Goal: Information Seeking & Learning: Check status

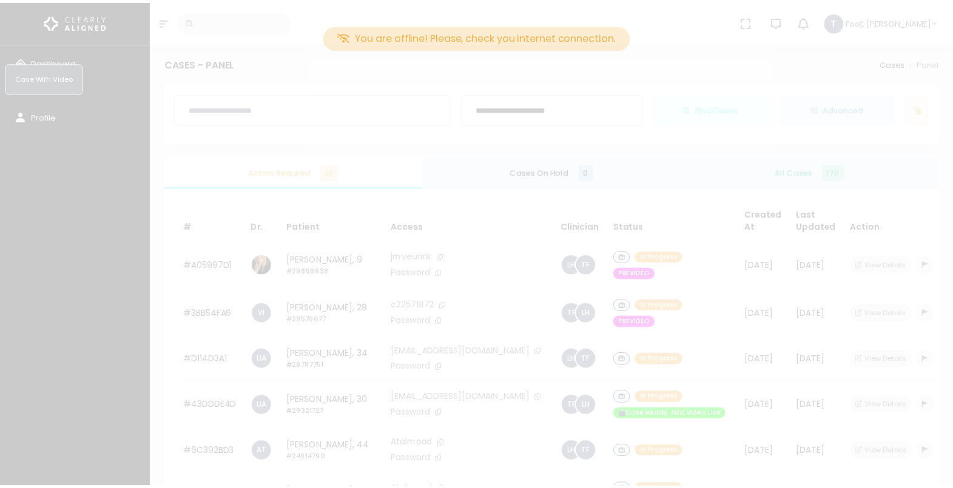
scroll to position [62, 0]
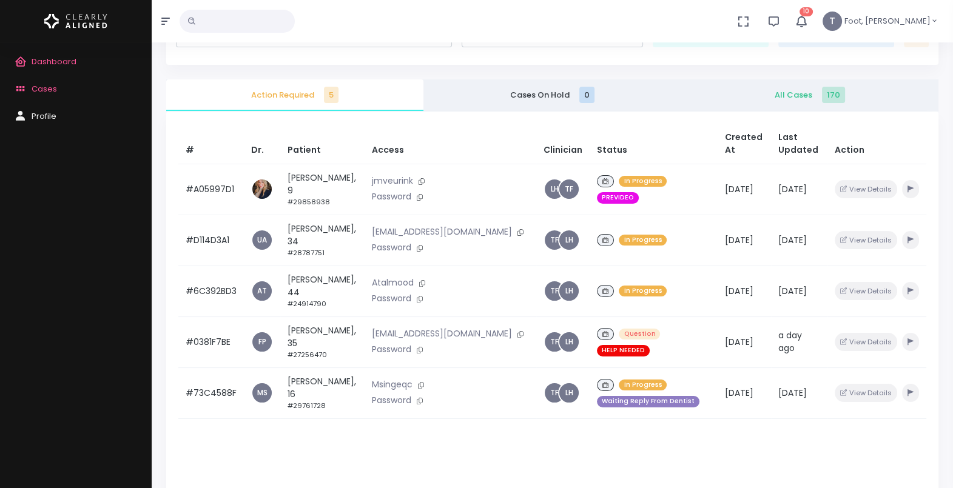
scroll to position [79, 0]
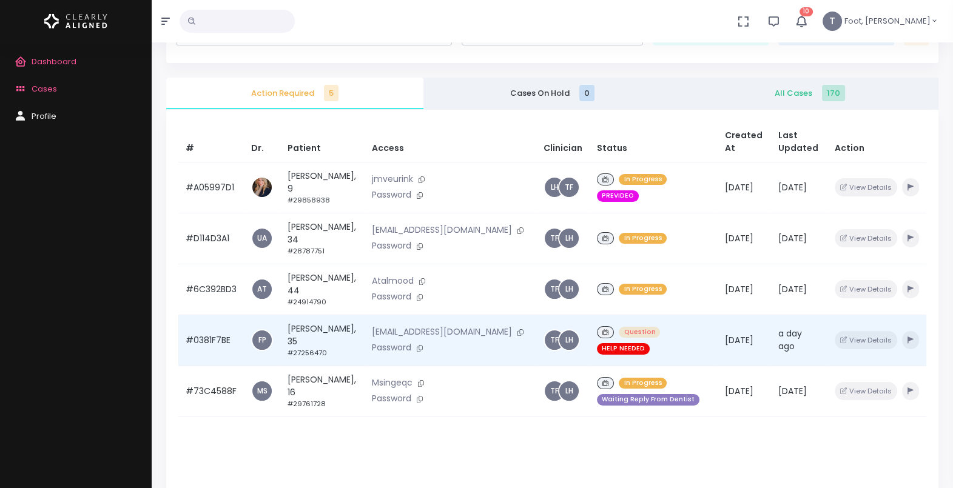
click at [316, 328] on td "Sarah Dufour, 35 #27256470" at bounding box center [322, 340] width 84 height 51
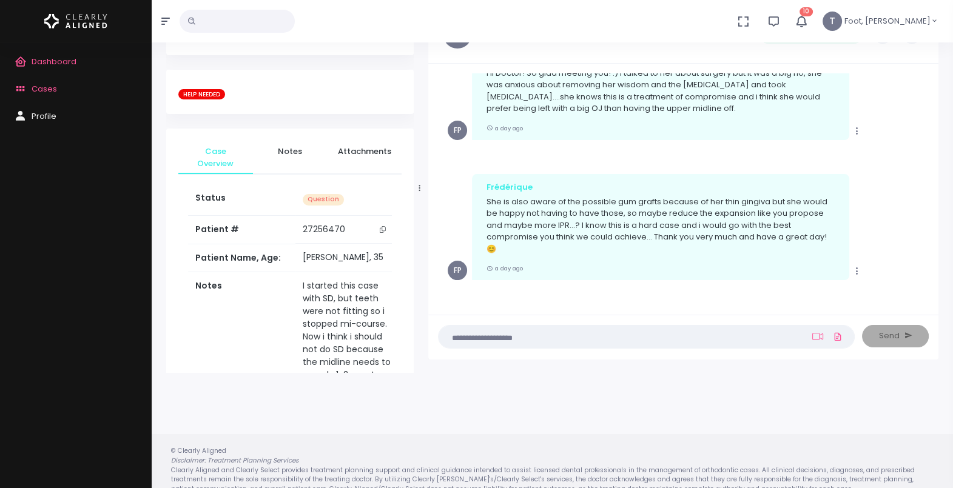
scroll to position [622, 0]
click at [19, 84] on icon "scrollable content" at bounding box center [23, 89] width 17 height 15
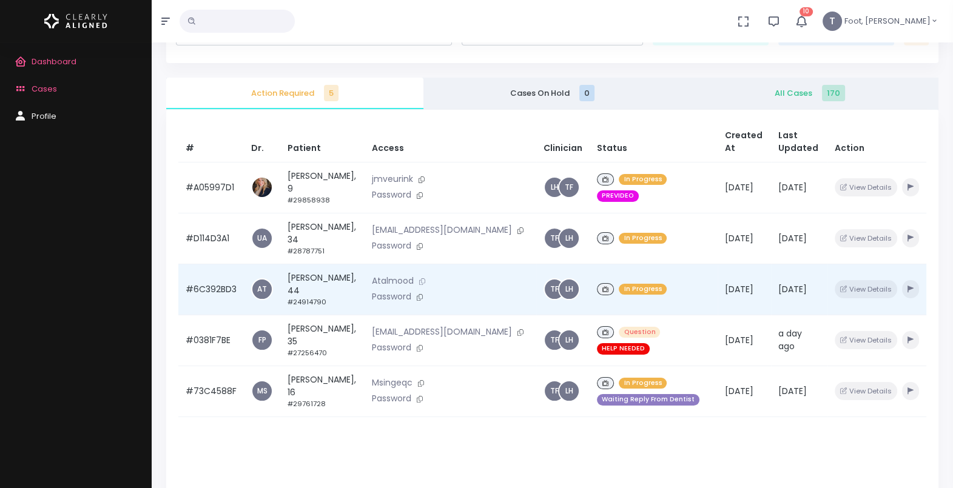
click at [419, 278] on icon at bounding box center [422, 281] width 6 height 7
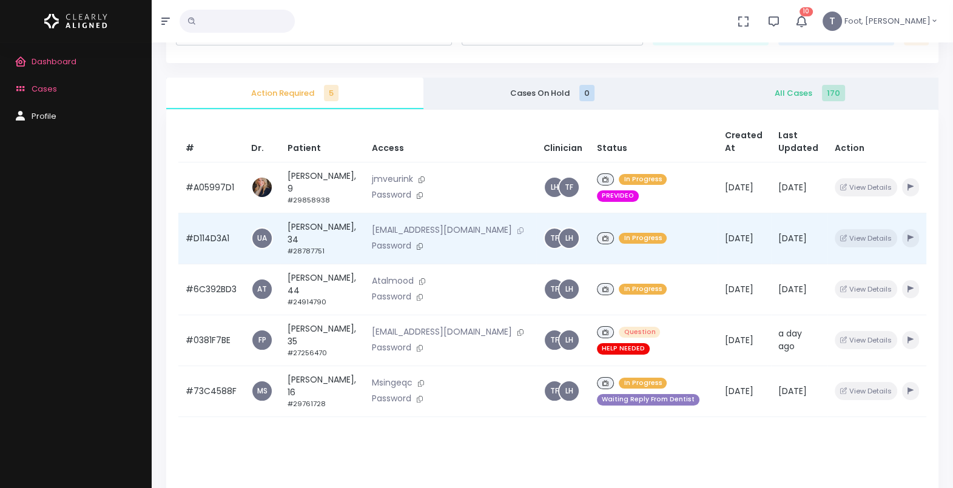
click at [517, 227] on icon at bounding box center [520, 230] width 6 height 7
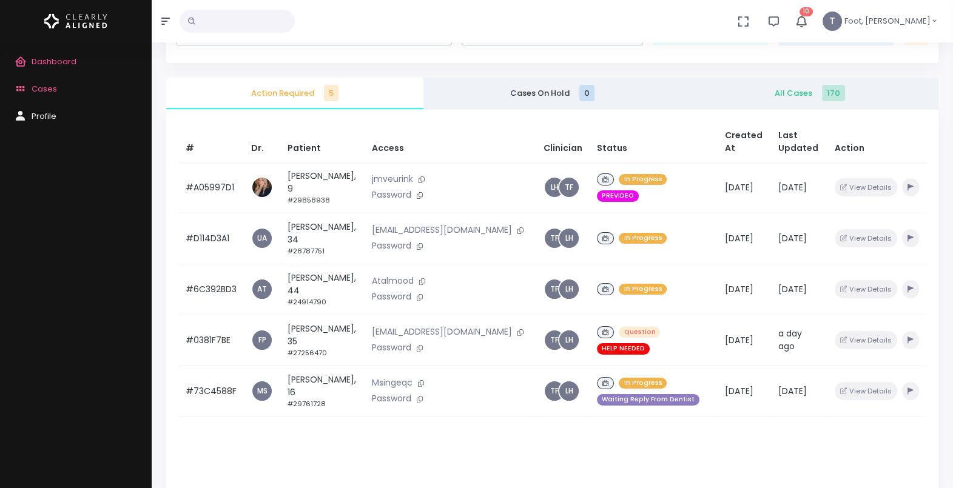
click at [811, 93] on span "All Cases 170" at bounding box center [810, 93] width 238 height 12
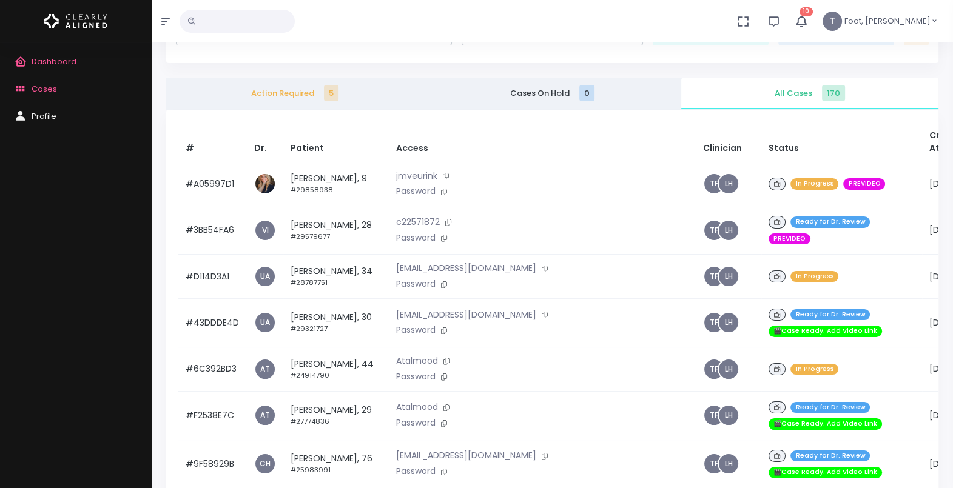
click at [318, 96] on span "Action Required 5" at bounding box center [295, 93] width 238 height 12
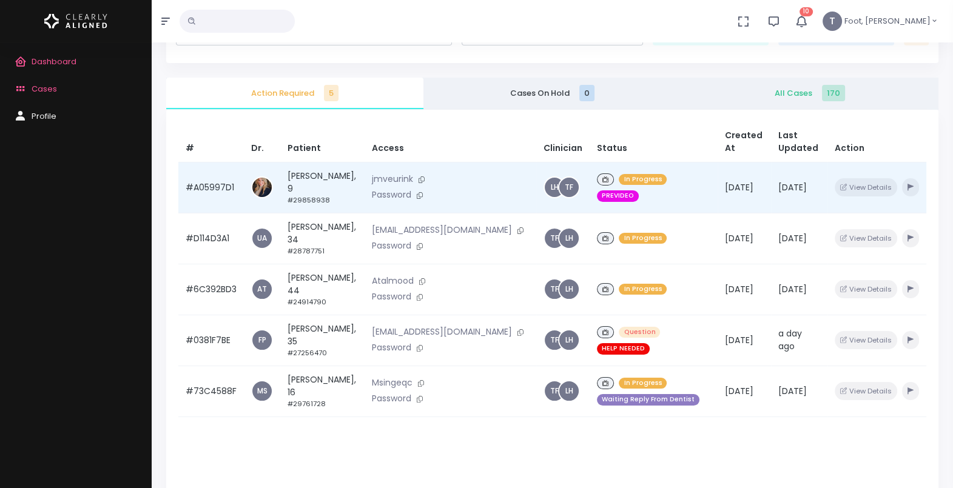
click at [309, 185] on td "Owen Doerr, 9 #29858938" at bounding box center [322, 187] width 84 height 51
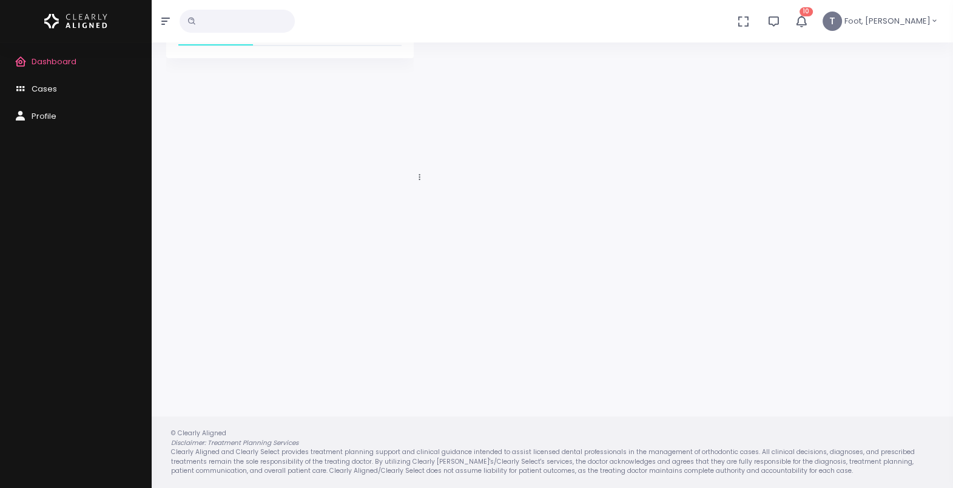
scroll to position [79, 0]
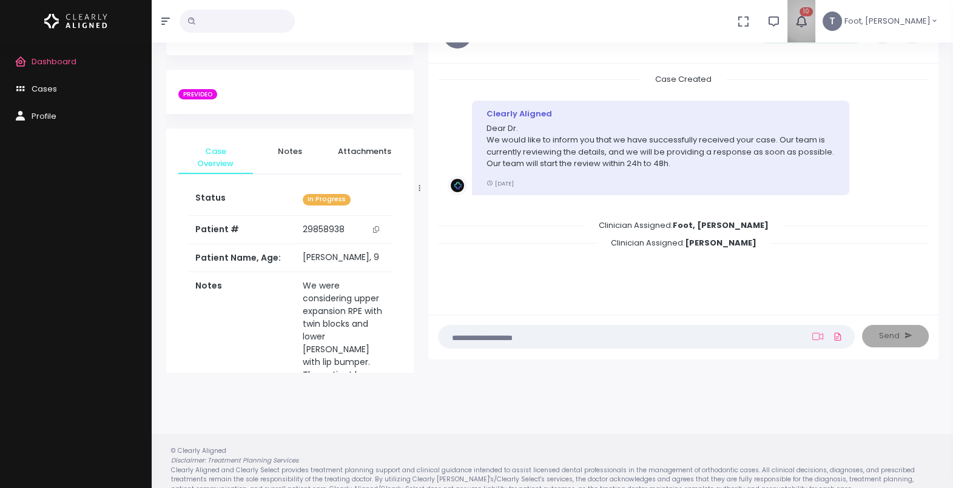
click at [808, 17] on icon "button" at bounding box center [801, 21] width 13 height 13
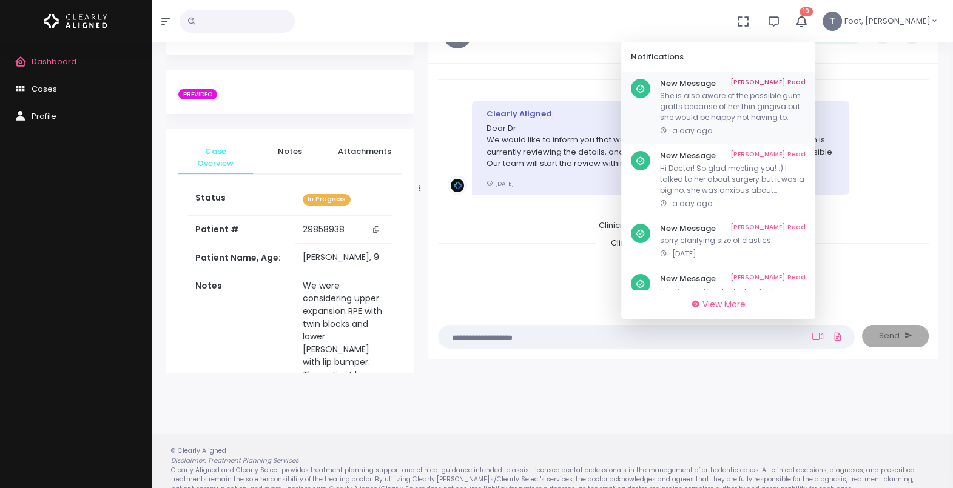
click at [806, 82] on link "Mark As Read" at bounding box center [767, 84] width 75 height 10
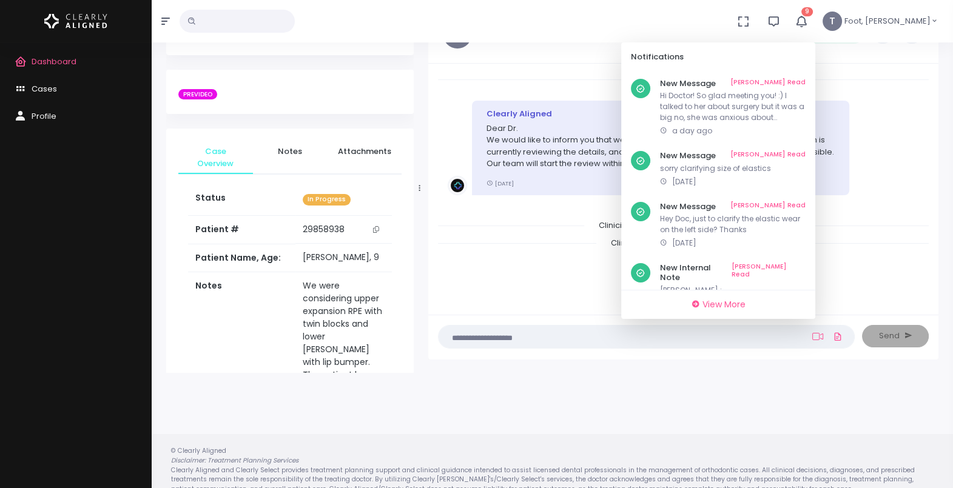
click at [806, 82] on link "Mark As Read" at bounding box center [767, 84] width 75 height 10
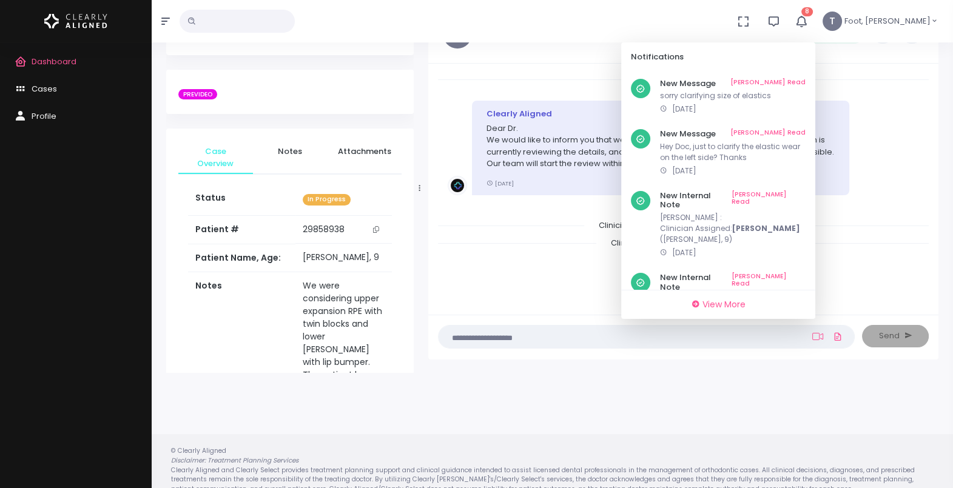
click at [806, 82] on link "Mark As Read" at bounding box center [767, 84] width 75 height 10
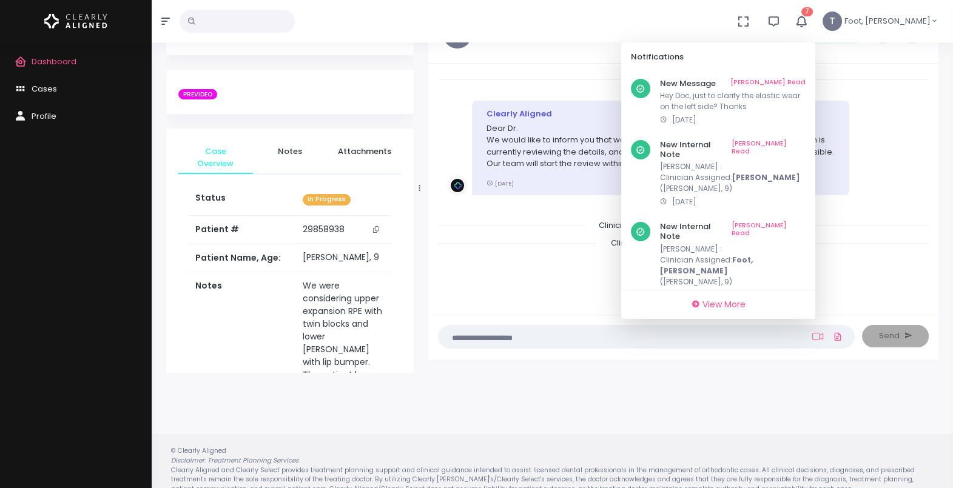
click at [806, 82] on link "Mark As Read" at bounding box center [767, 84] width 75 height 10
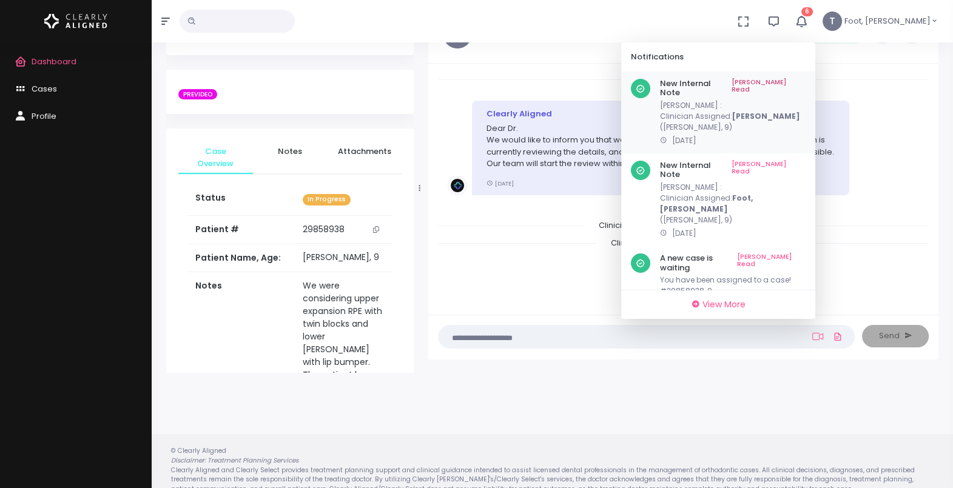
click at [806, 82] on link "Mark As Read" at bounding box center [769, 88] width 74 height 19
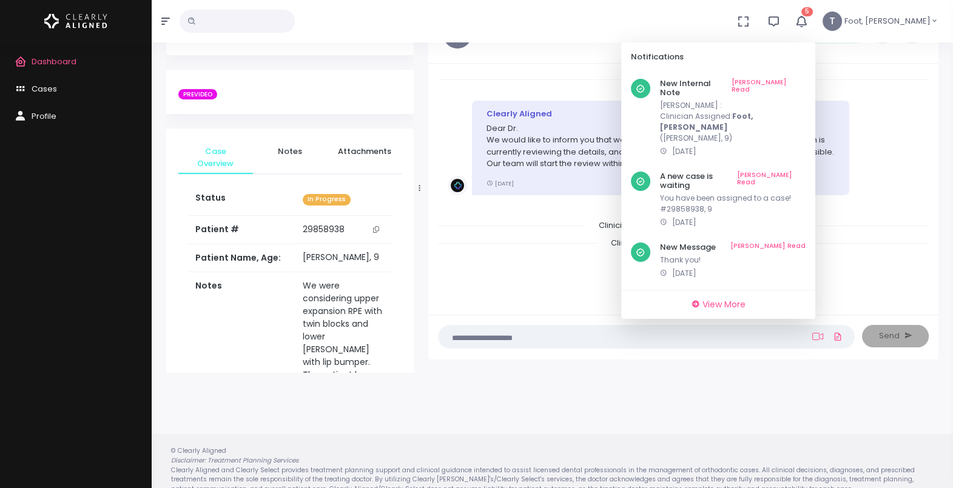
click at [806, 82] on link "Mark As Read" at bounding box center [769, 88] width 74 height 19
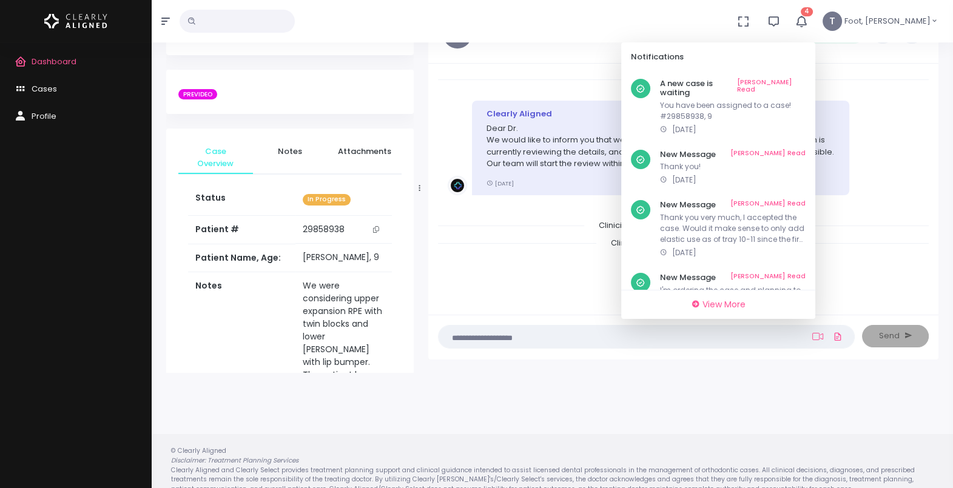
click at [806, 82] on link "Mark As Read" at bounding box center [771, 88] width 69 height 19
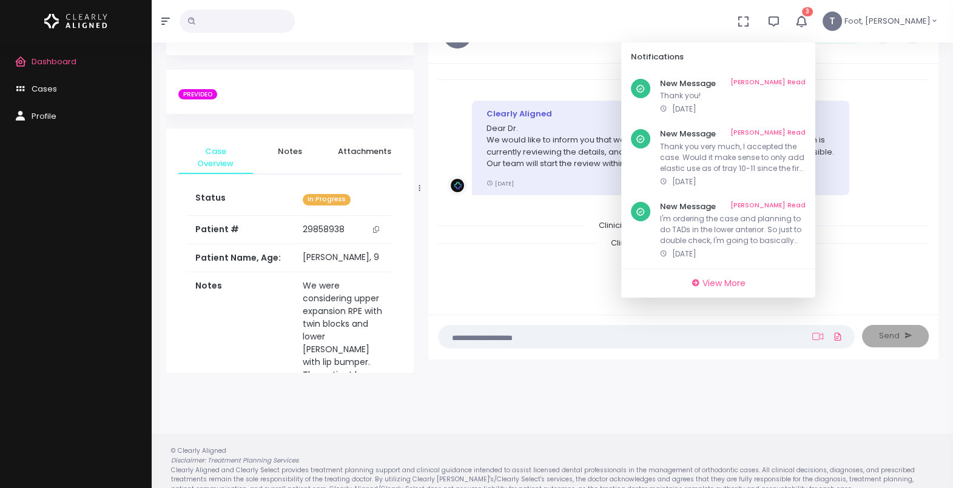
click at [806, 82] on link "Mark As Read" at bounding box center [767, 84] width 75 height 10
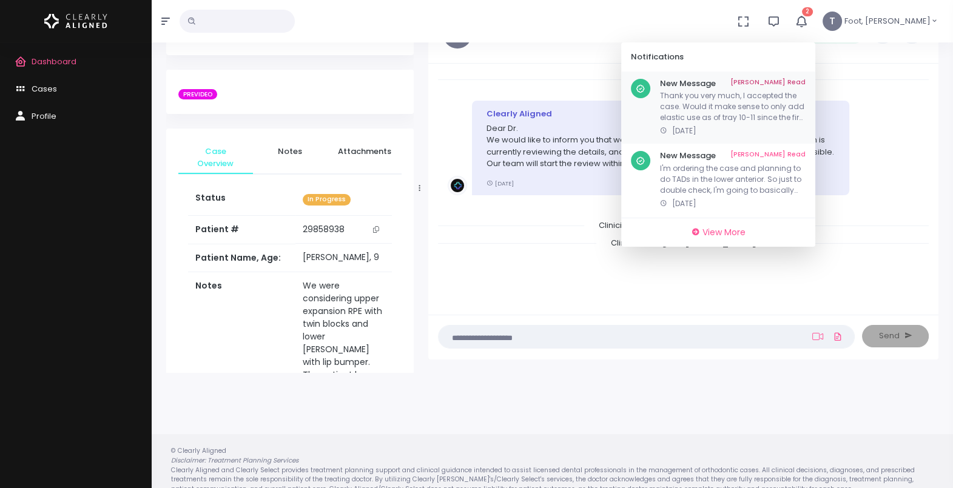
click at [815, 76] on div "New Message Mark As Read Thank you very much, I accepted the case. Would it mak…" at bounding box center [718, 108] width 194 height 73
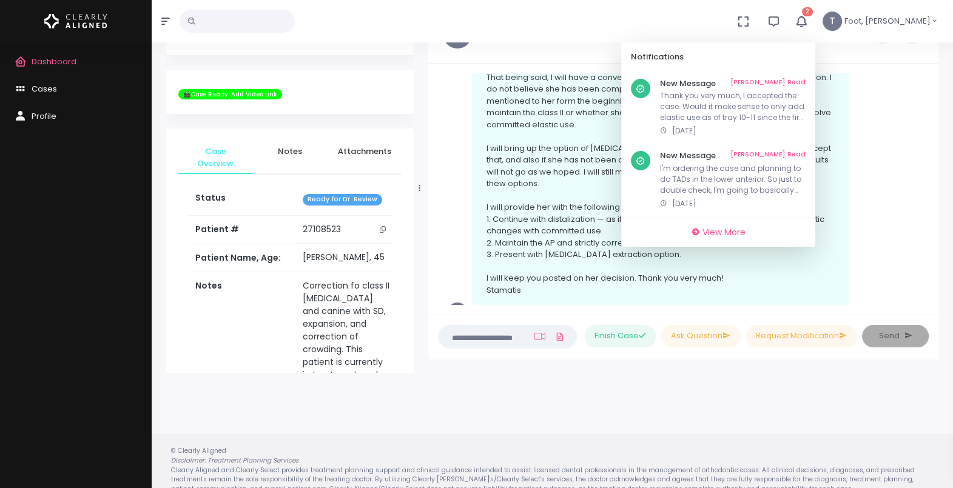
scroll to position [670, 0]
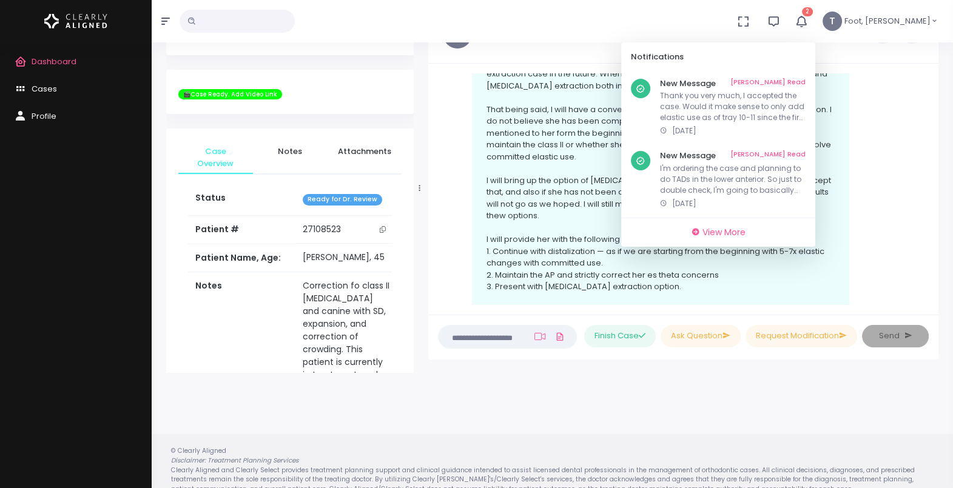
click at [809, 20] on icon "button" at bounding box center [801, 21] width 15 height 15
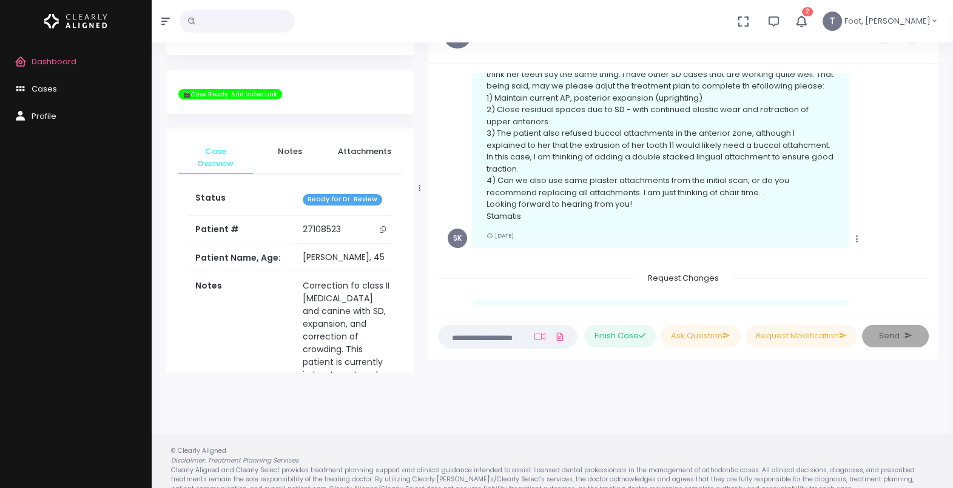
scroll to position [1535, 0]
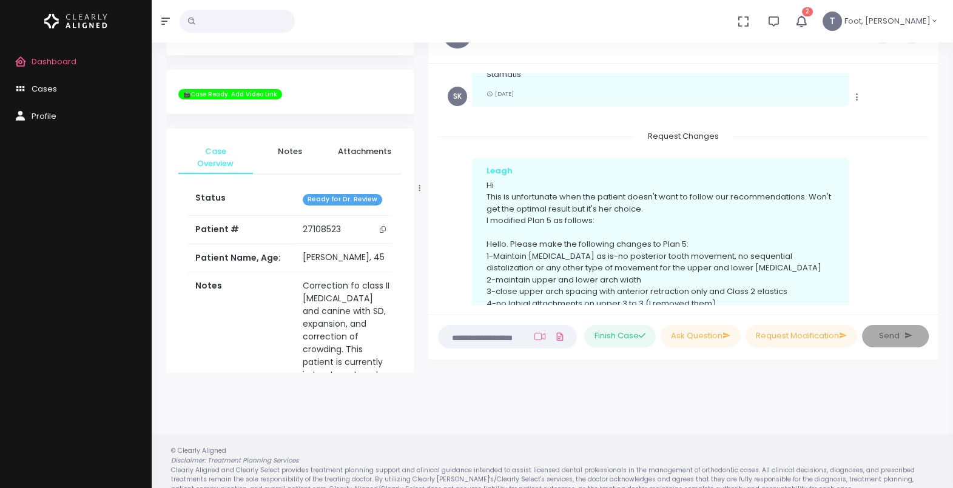
click at [933, 84] on div "Case Created Clearly Aligned Dear Dr. We would like to inform you that we have …" at bounding box center [683, 189] width 510 height 251
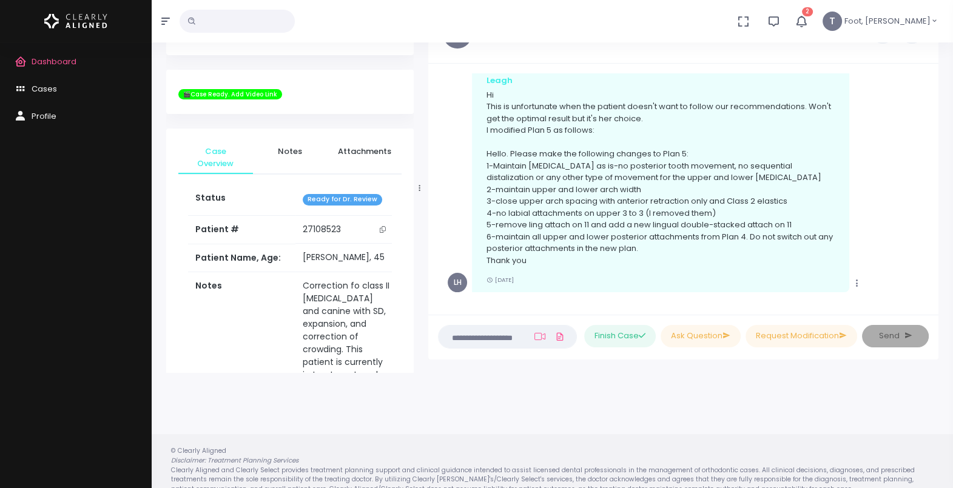
click at [934, 305] on div "Case Created Clearly Aligned Dear Dr. We would like to inform you that we have …" at bounding box center [683, 189] width 510 height 251
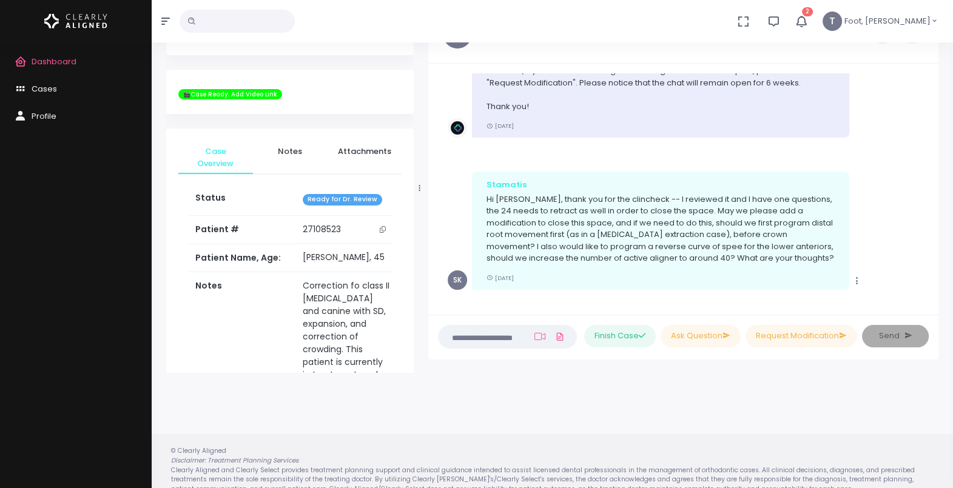
scroll to position [2150, 0]
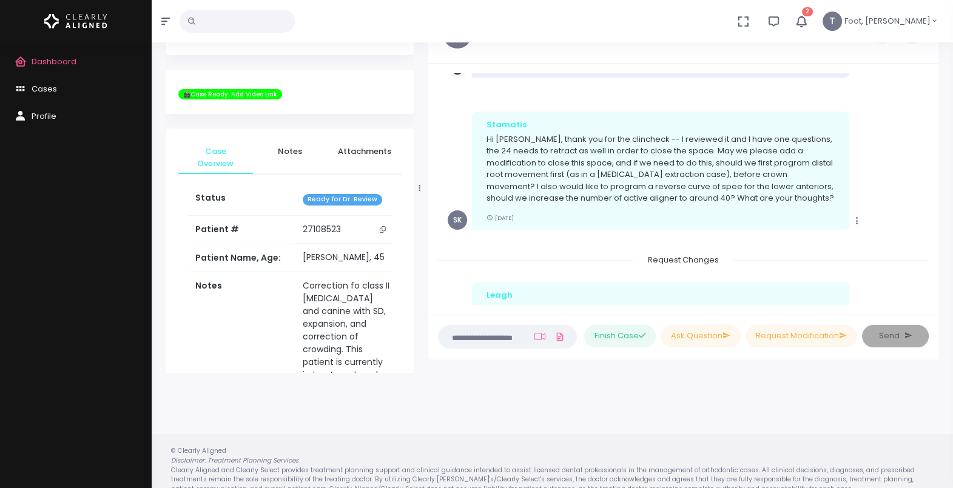
click at [931, 300] on div "Case Created Clearly Aligned Dear Dr. We would like to inform you that we have …" at bounding box center [683, 189] width 510 height 251
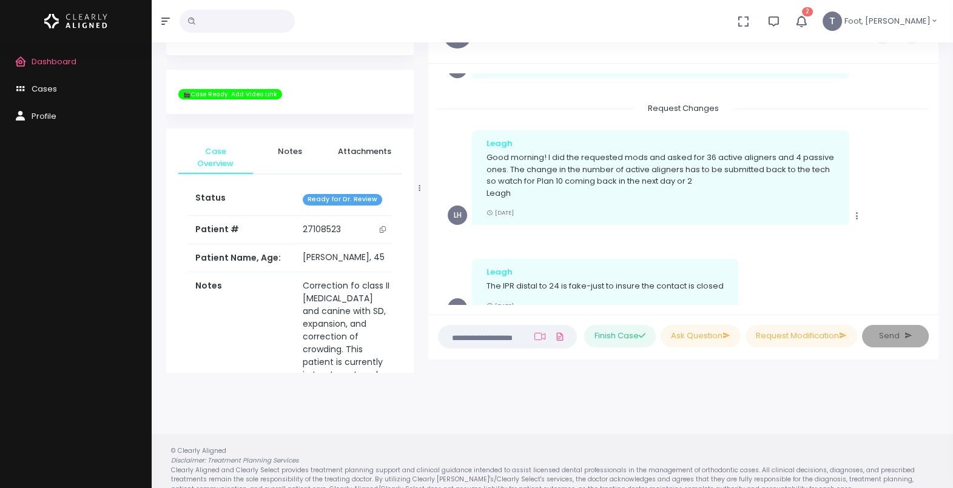
scroll to position [2352, 0]
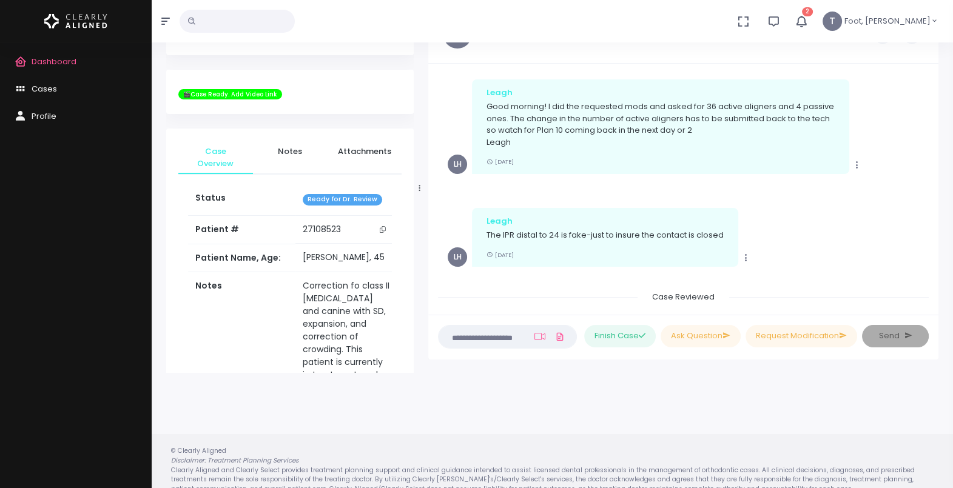
click at [930, 303] on div "Case Created Clearly Aligned Dear Dr. We would like to inform you that we have …" at bounding box center [683, 189] width 510 height 251
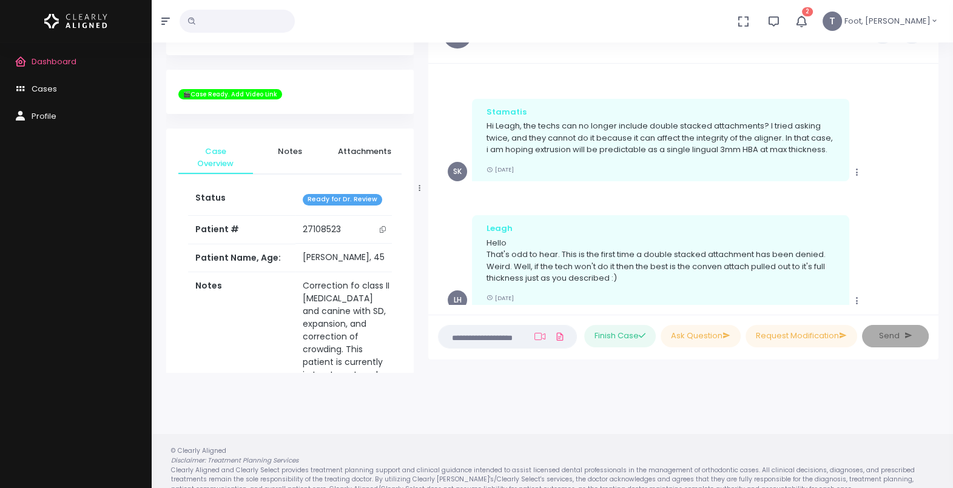
scroll to position [2767, 0]
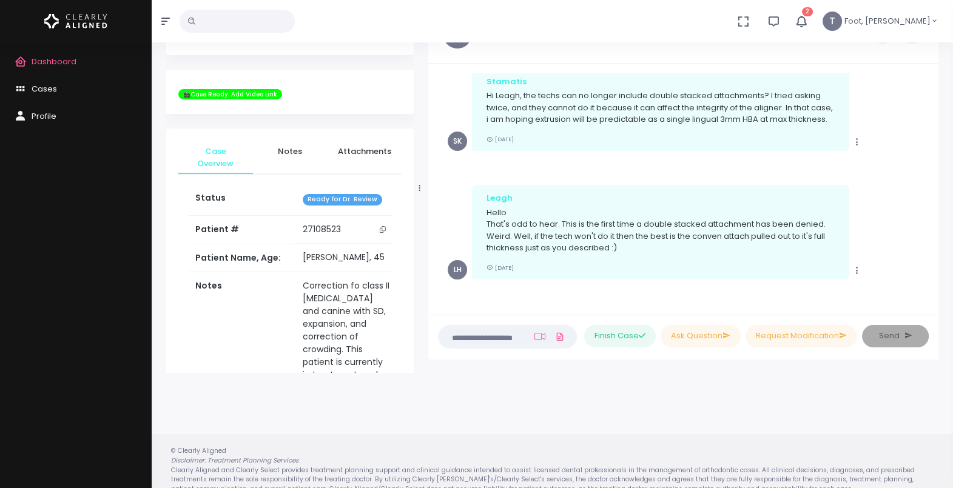
click at [934, 302] on div "Case Created Clearly Aligned Dear Dr. We would like to inform you that we have …" at bounding box center [683, 189] width 510 height 251
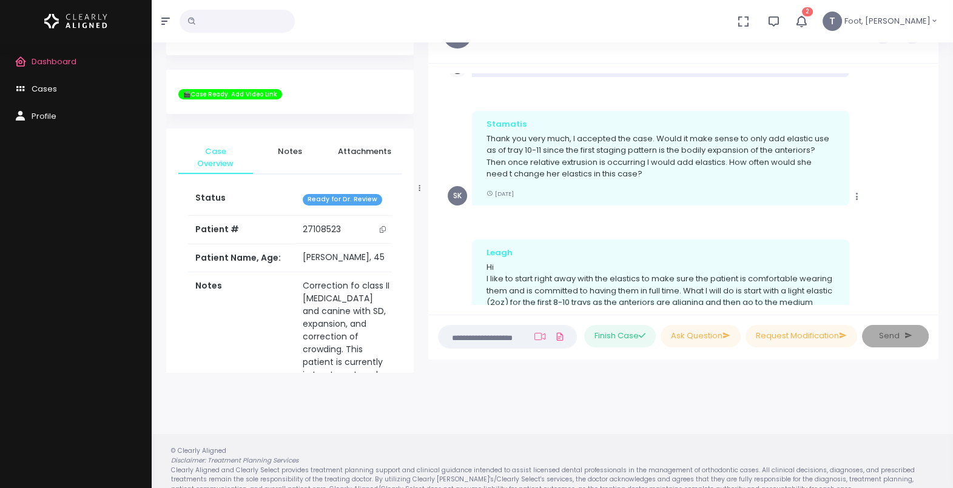
scroll to position [3182, 0]
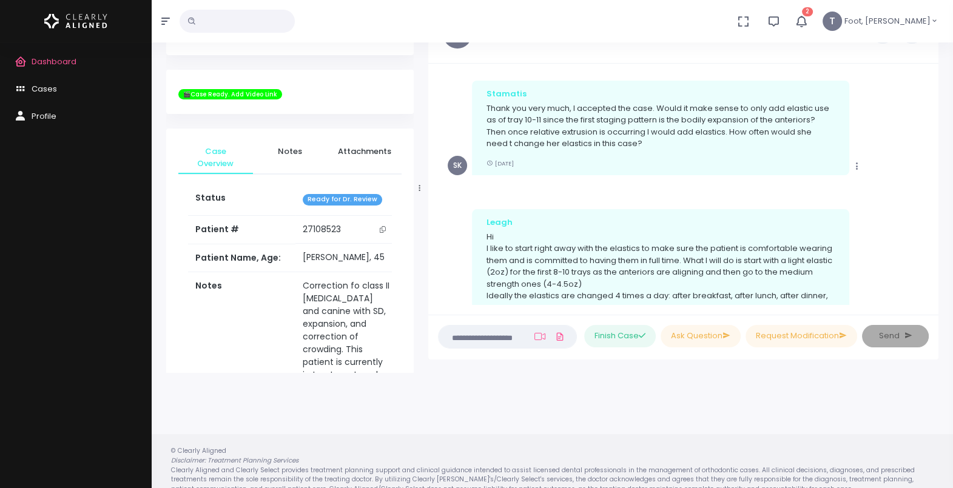
click at [928, 301] on ul "Case Created Clearly Aligned Dear Dr. We would like to inform you that we have …" at bounding box center [683, 189] width 491 height 232
click at [929, 299] on div "Case Created Clearly Aligned Dear Dr. We would like to inform you that we have …" at bounding box center [683, 189] width 510 height 251
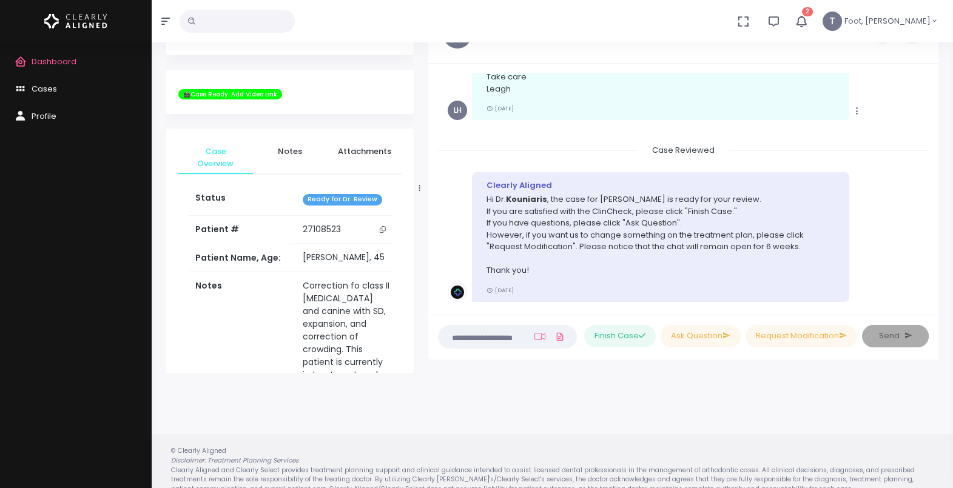
scroll to position [3536, 0]
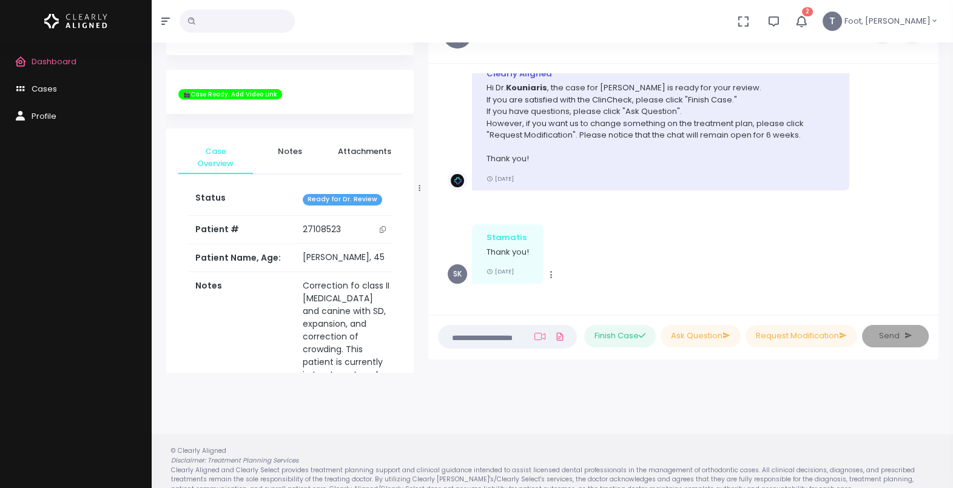
click at [935, 303] on div "Case Created Clearly Aligned Dear Dr. We would like to inform you that we have …" at bounding box center [683, 189] width 510 height 251
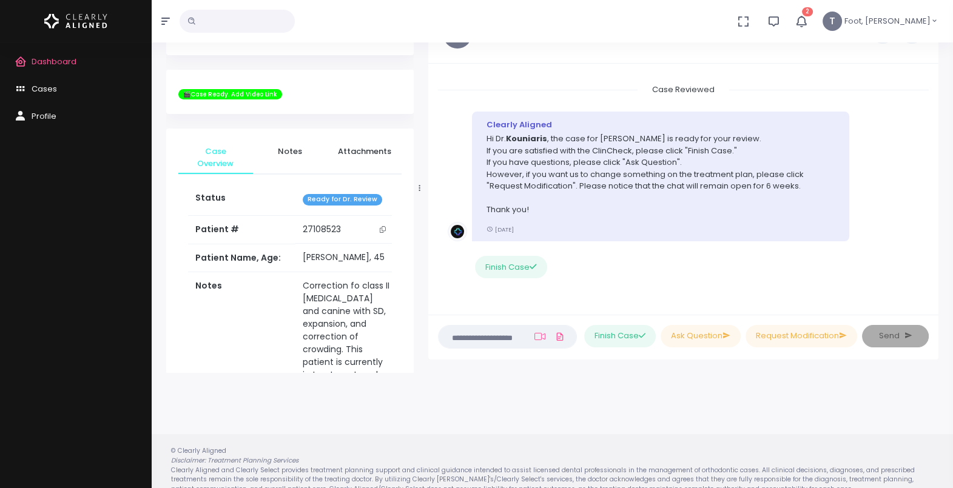
scroll to position [3885, 0]
click at [44, 94] on span "Cases" at bounding box center [44, 89] width 25 height 12
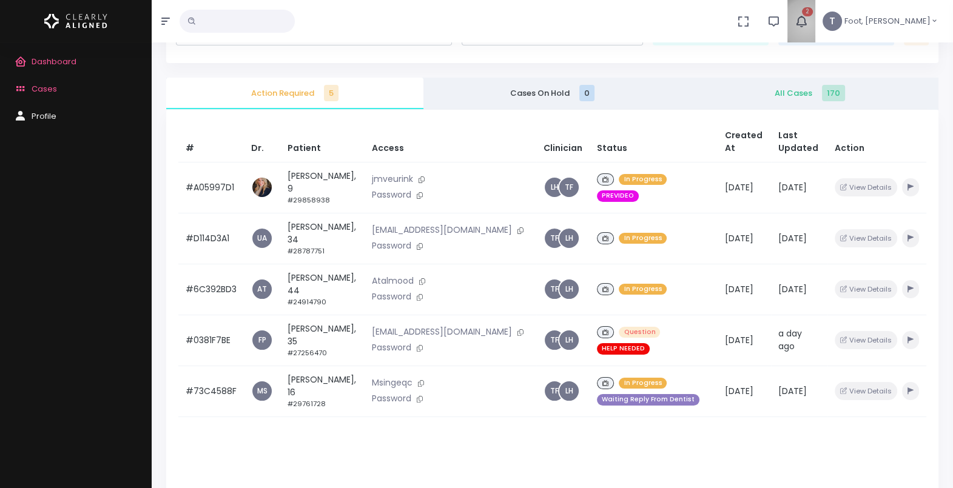
click at [808, 23] on icon "button" at bounding box center [801, 21] width 13 height 13
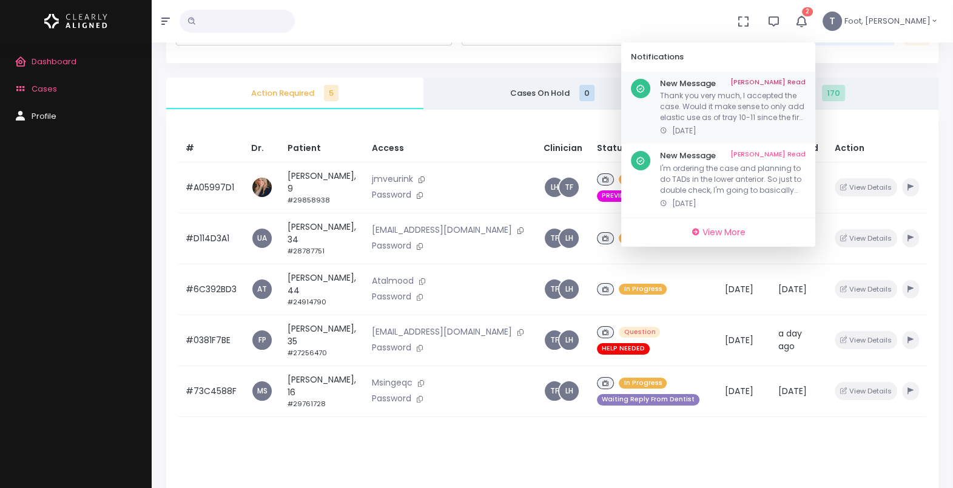
click at [806, 86] on link "Mark As Read" at bounding box center [767, 84] width 75 height 10
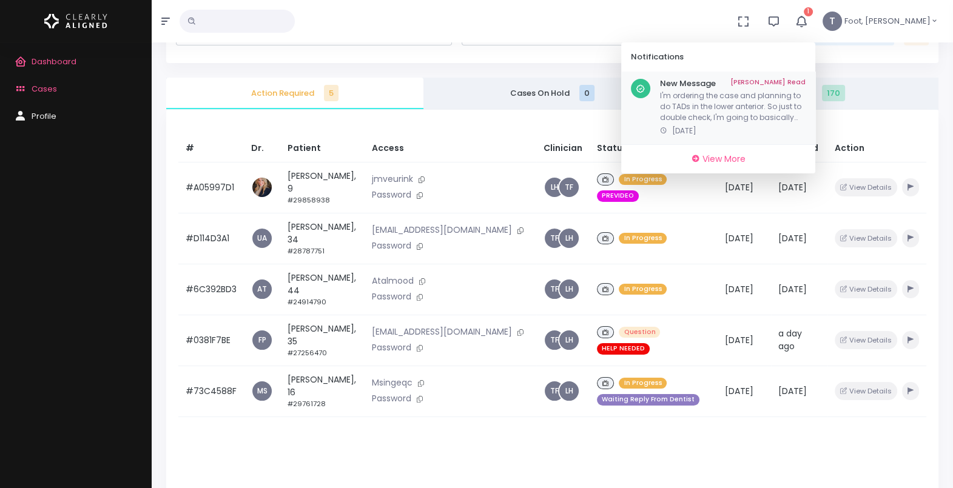
click at [806, 82] on link "Mark As Read" at bounding box center [767, 84] width 75 height 10
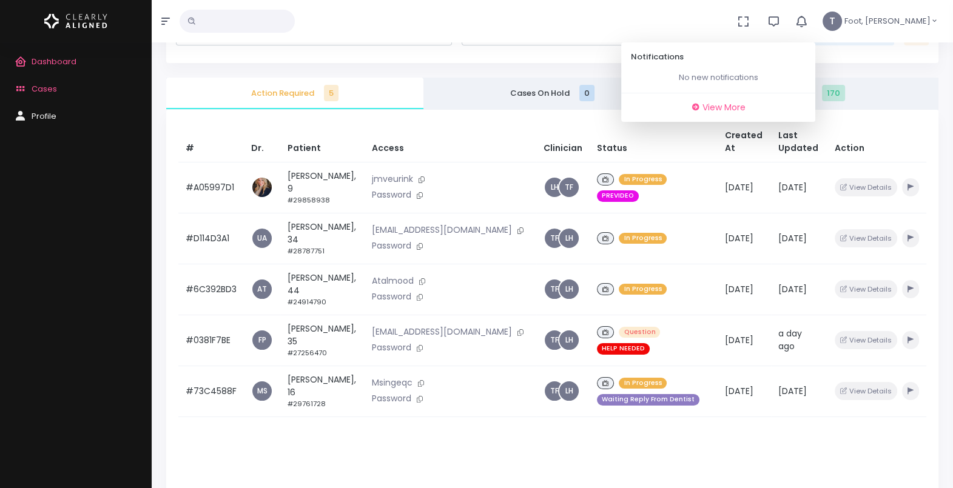
click at [546, 24] on div "No data found, change terms and search again... Notifications No new notificati…" at bounding box center [476, 21] width 953 height 42
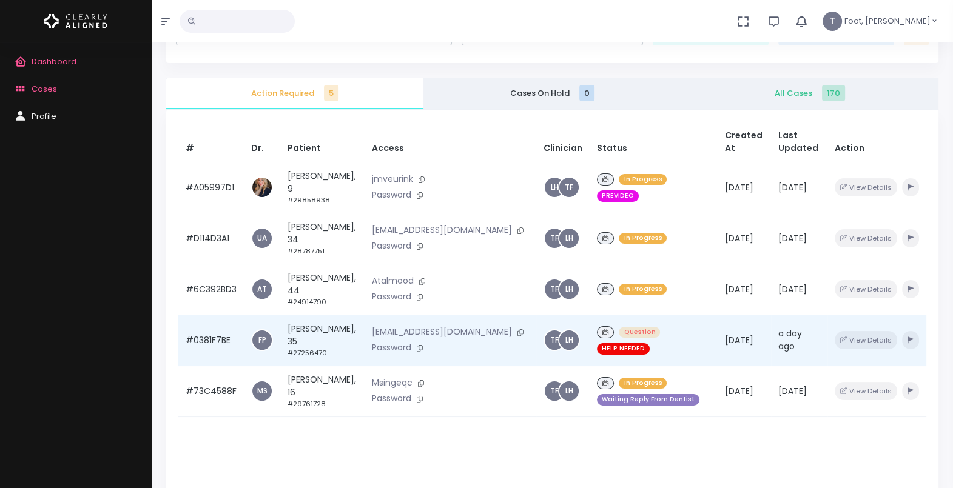
click at [328, 318] on td "Sarah Dufour, 35 #27256470" at bounding box center [322, 340] width 84 height 51
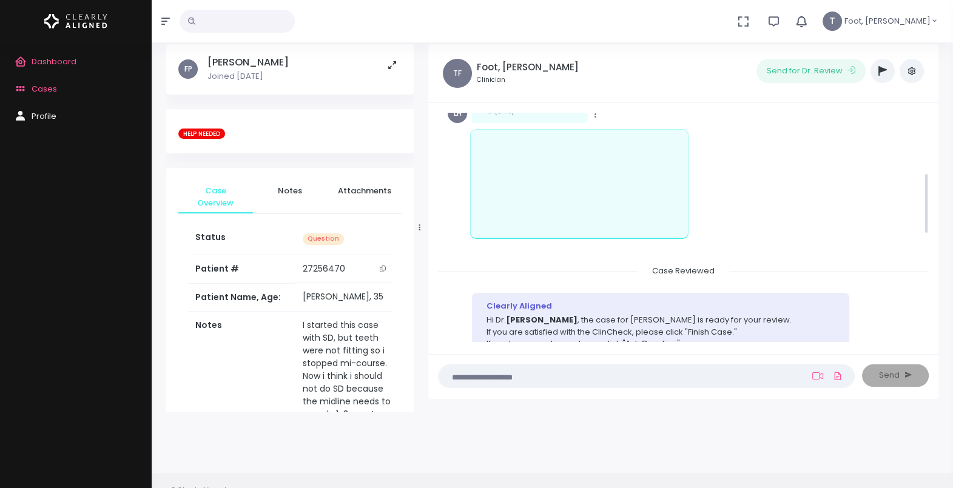
scroll to position [193, 0]
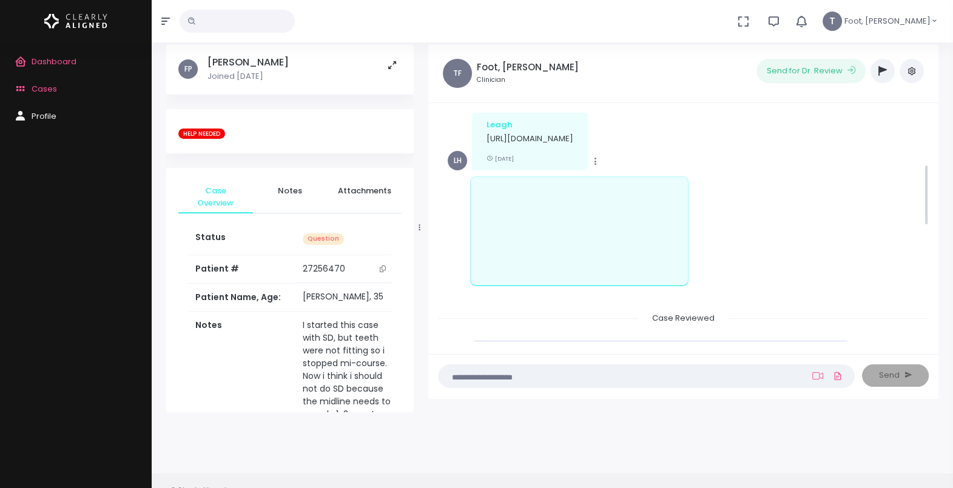
drag, startPoint x: 926, startPoint y: 300, endPoint x: 925, endPoint y: 184, distance: 115.3
click at [925, 184] on ul "Case Created Clearly Aligned Dear Dr. We would like to inform you that we have …" at bounding box center [683, 228] width 491 height 230
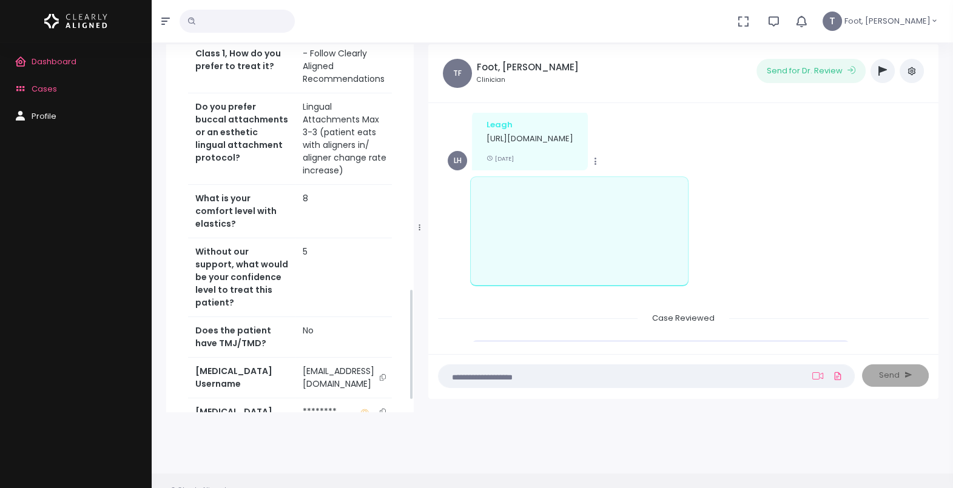
scroll to position [799, 0]
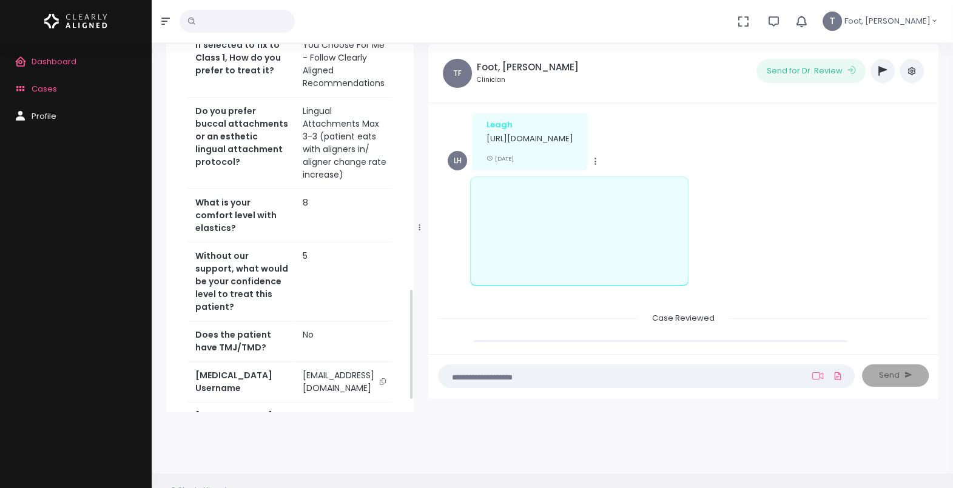
drag, startPoint x: 412, startPoint y: 148, endPoint x: 420, endPoint y: 391, distance: 243.4
click at [420, 391] on div "FP Papineau, Frédérique Joined 8 months ago HELP NEEDED Case Overview Notes Att…" at bounding box center [290, 228] width 262 height 368
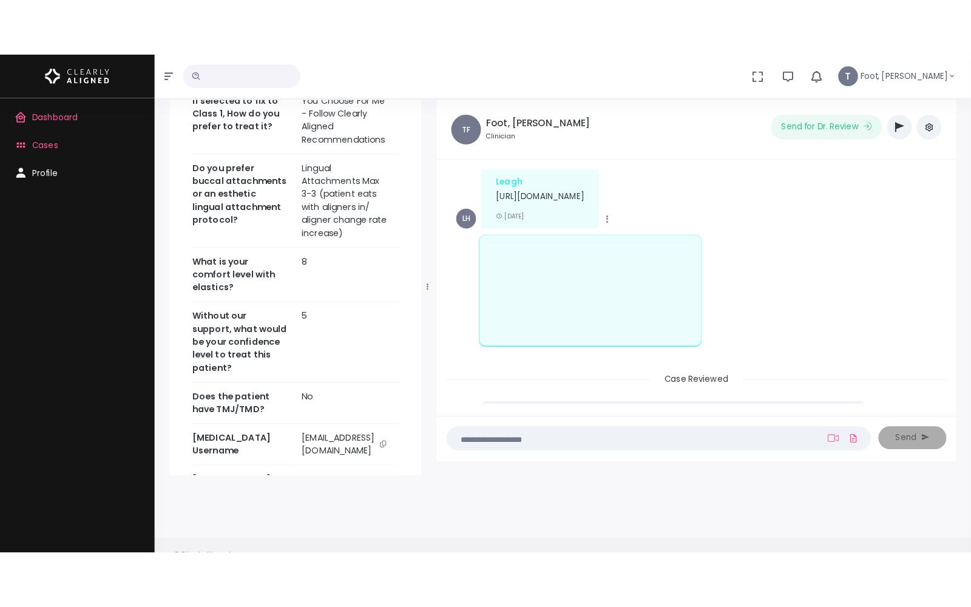
scroll to position [0, 66]
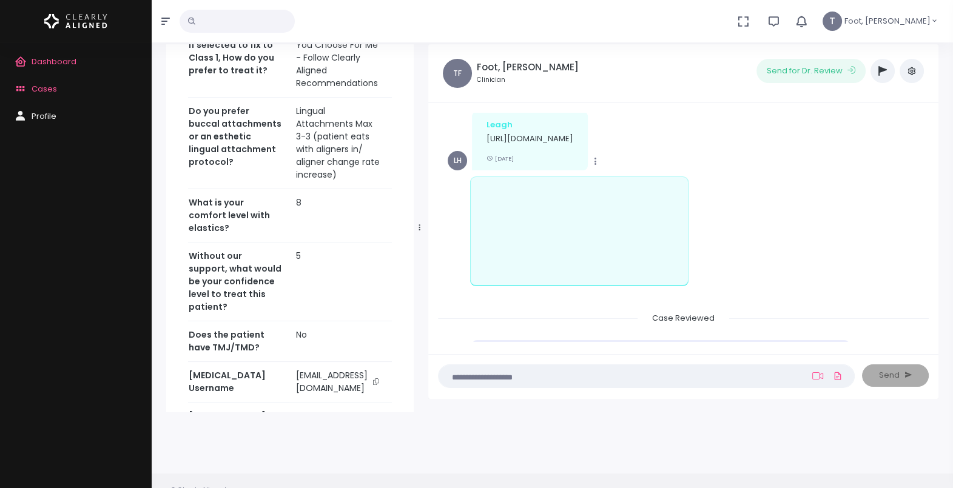
click at [379, 379] on icon "scrollable content" at bounding box center [376, 382] width 6 height 7
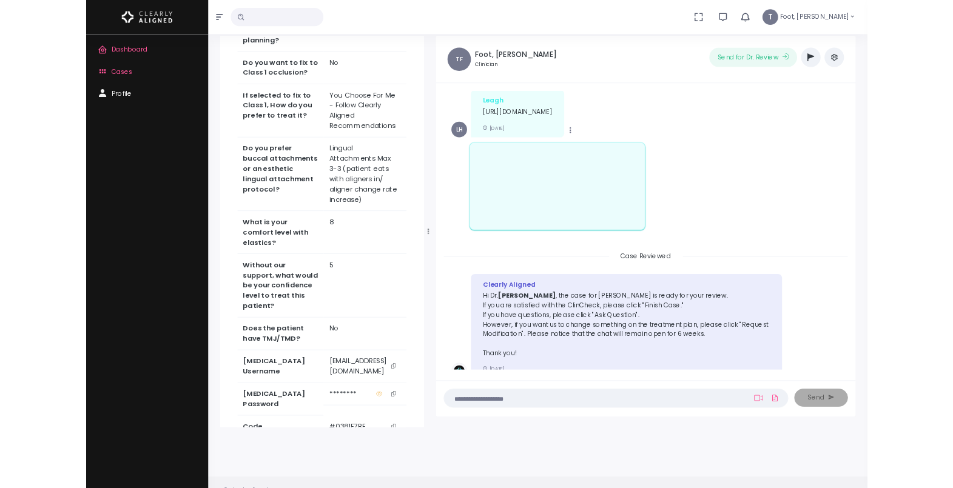
scroll to position [799, 0]
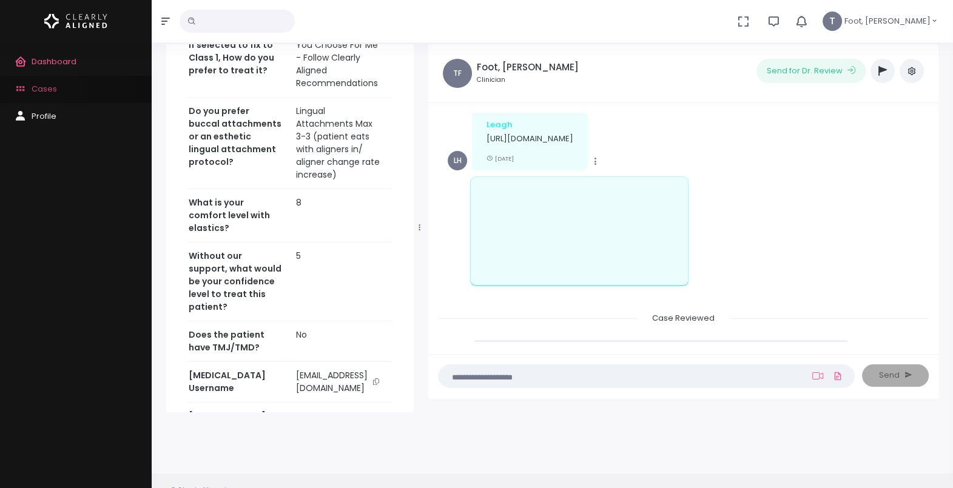
click at [36, 86] on span "Cases" at bounding box center [44, 89] width 25 height 12
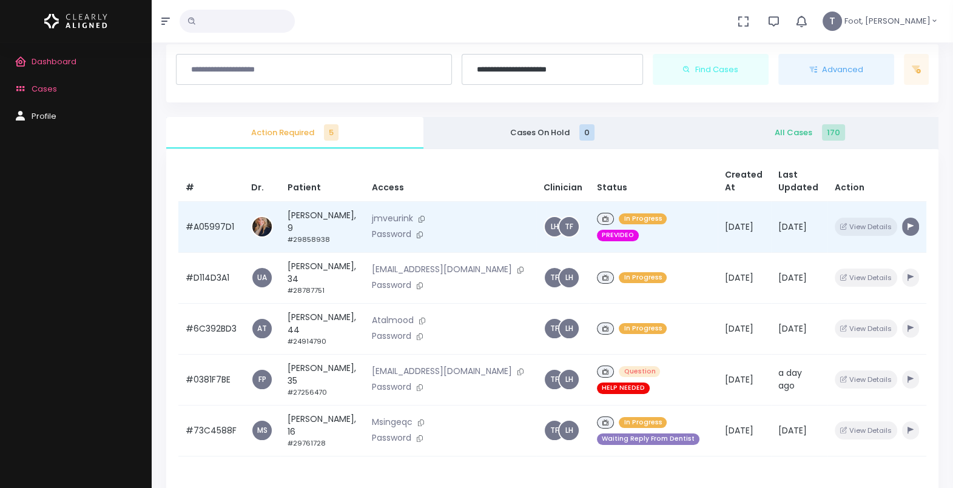
click at [906, 224] on button "button" at bounding box center [910, 227] width 17 height 18
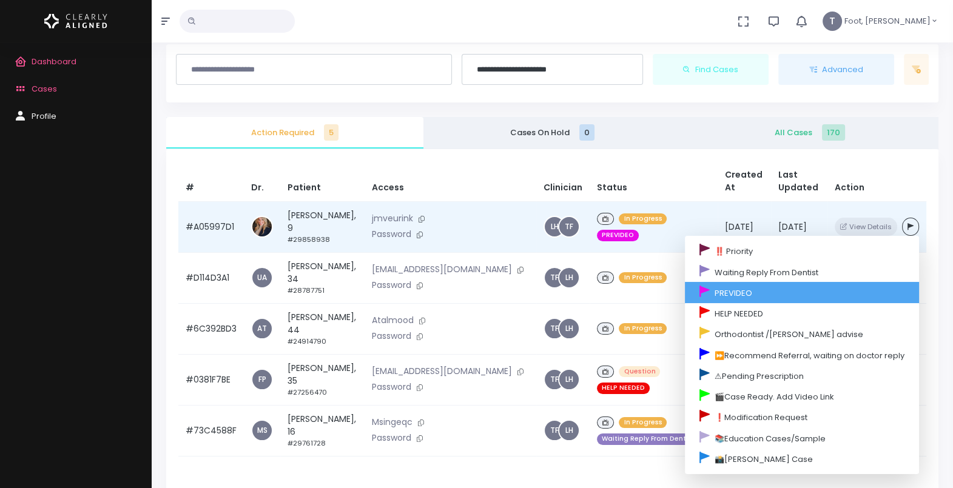
click at [790, 294] on link "PREVIDEO" at bounding box center [802, 292] width 234 height 21
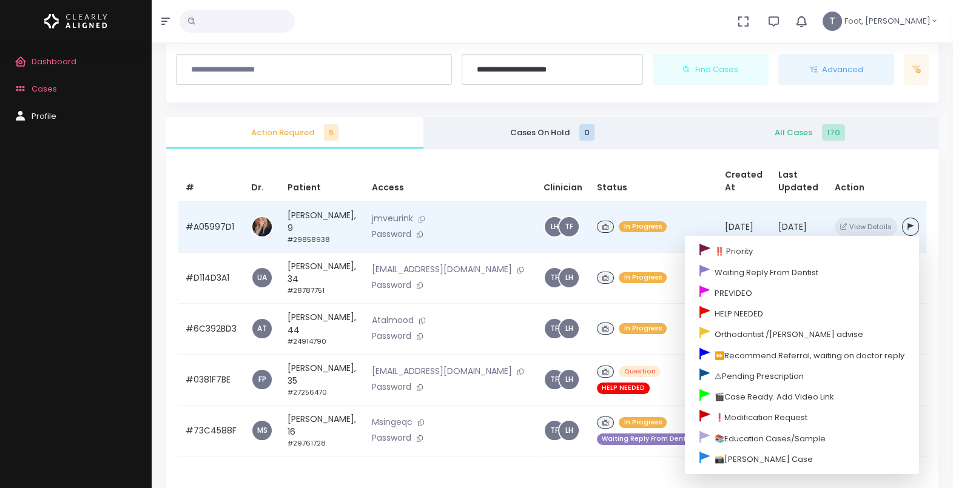
click at [413, 213] on button at bounding box center [421, 219] width 17 height 13
click at [322, 220] on td "Owen Doerr, 9 #29858938" at bounding box center [322, 226] width 84 height 51
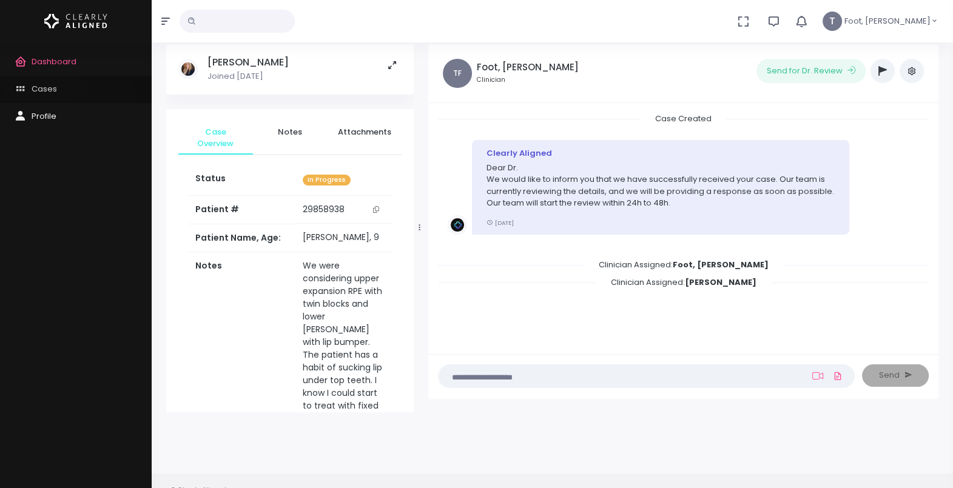
click at [36, 87] on span "Cases" at bounding box center [44, 89] width 25 height 12
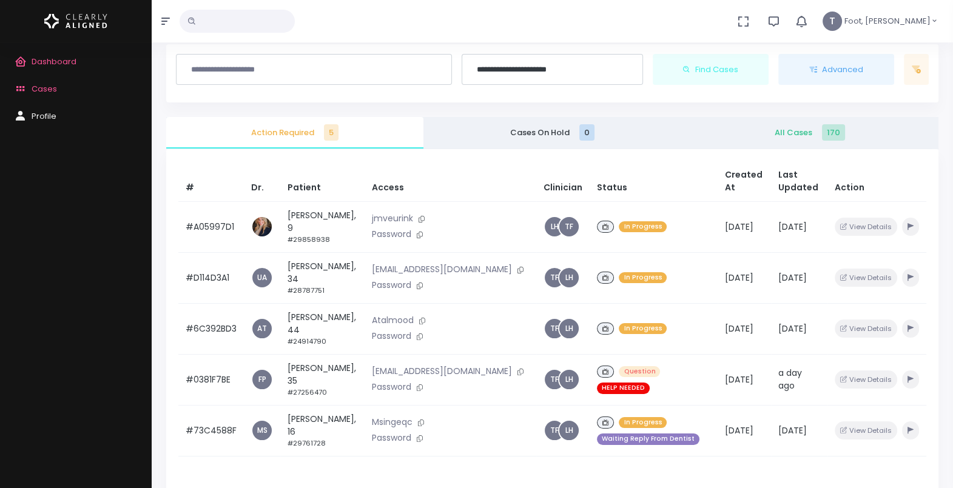
click at [264, 19] on input "text" at bounding box center [237, 21] width 115 height 23
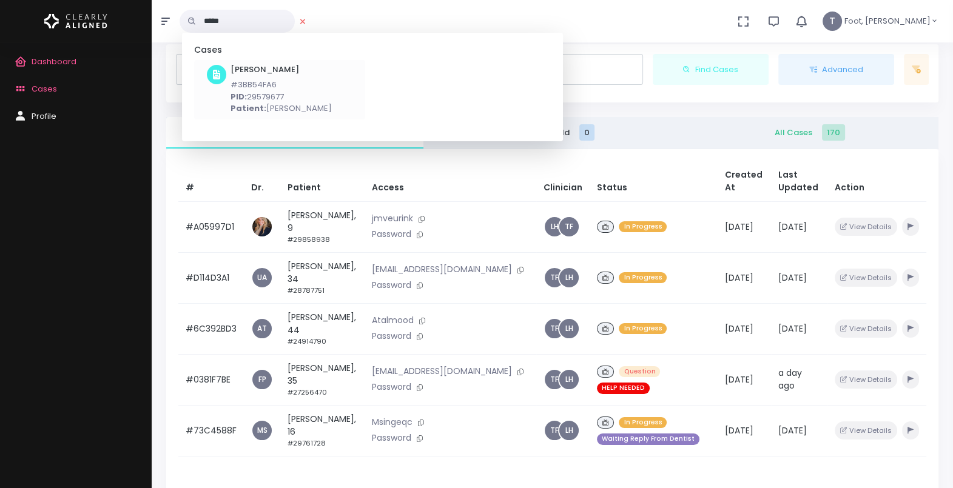
type input "*****"
click at [261, 103] on p "Patient: Melanie Benoit-Lafond" at bounding box center [281, 109] width 101 height 12
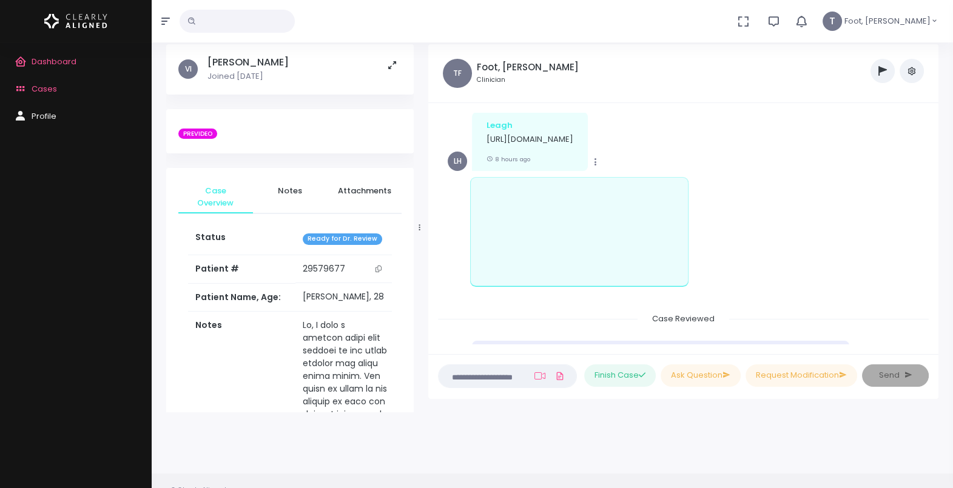
scroll to position [186, 0]
click at [35, 88] on span "Cases" at bounding box center [44, 89] width 25 height 12
